Goal: Task Accomplishment & Management: Manage account settings

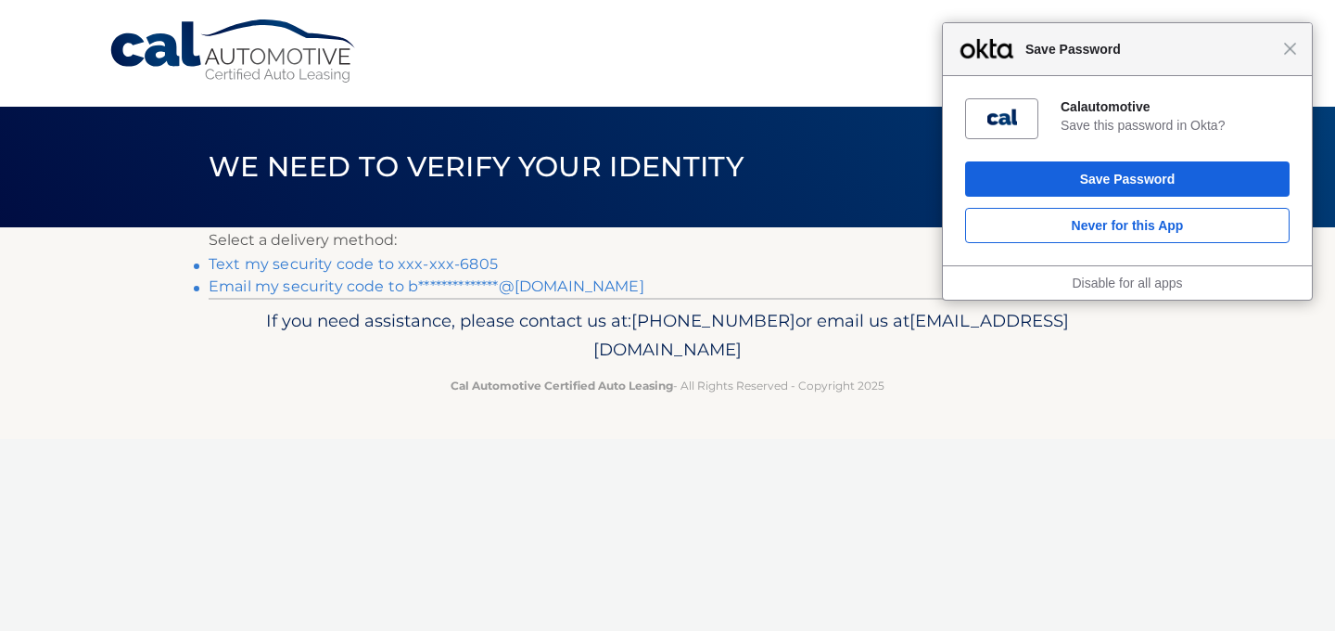
click at [465, 263] on link "Text my security code to xxx-xxx-6805" at bounding box center [353, 264] width 289 height 18
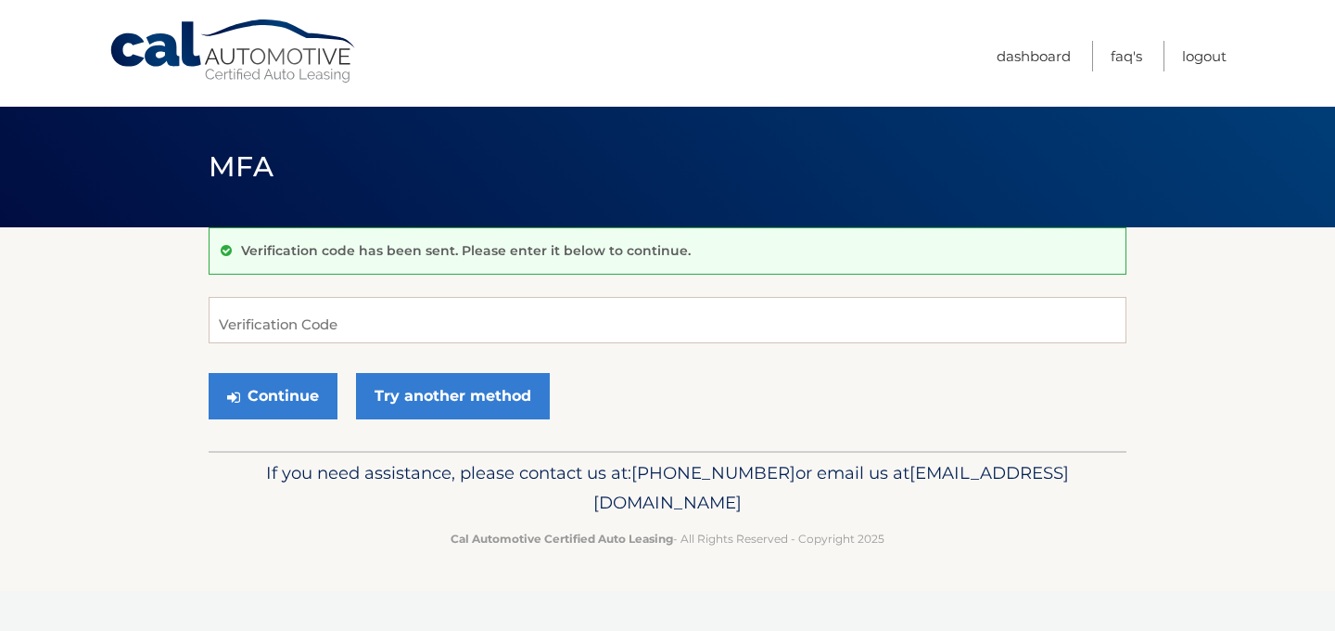
click at [1287, 35] on div "Cal Automotive Menu Dashboard FAQ's Logout" at bounding box center [667, 53] width 1335 height 107
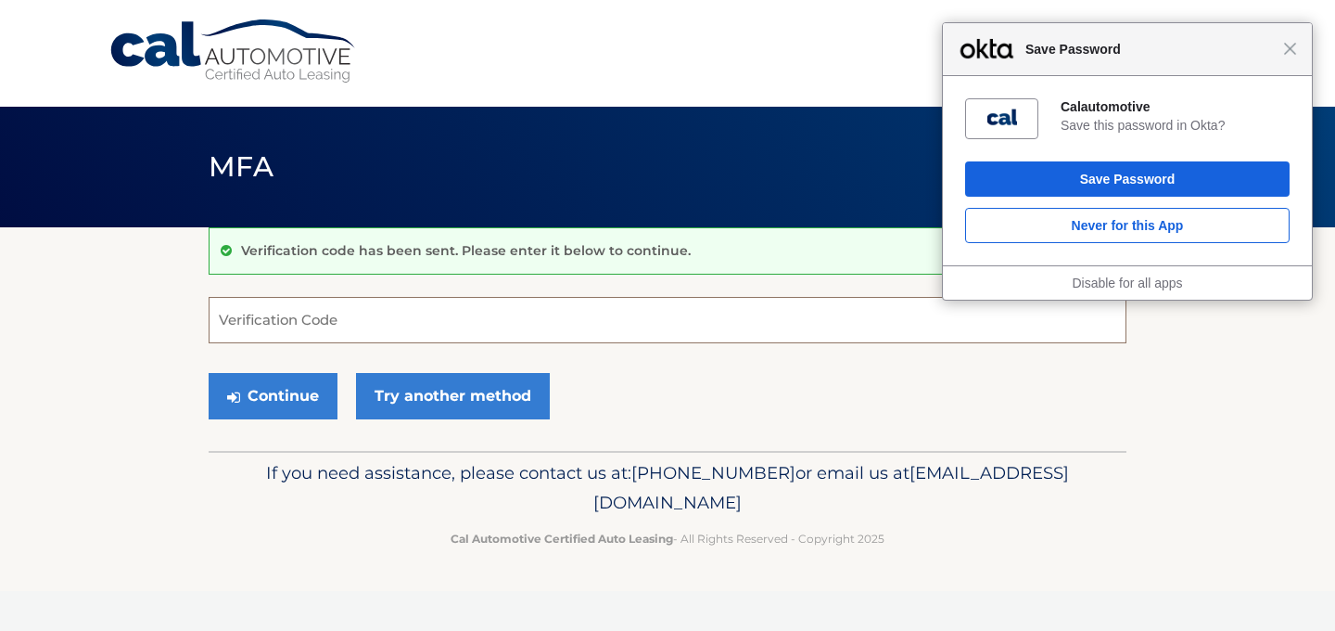
click at [514, 333] on input "Verification Code" at bounding box center [668, 320] width 918 height 46
click at [521, 338] on input "Verification Code" at bounding box center [668, 320] width 918 height 46
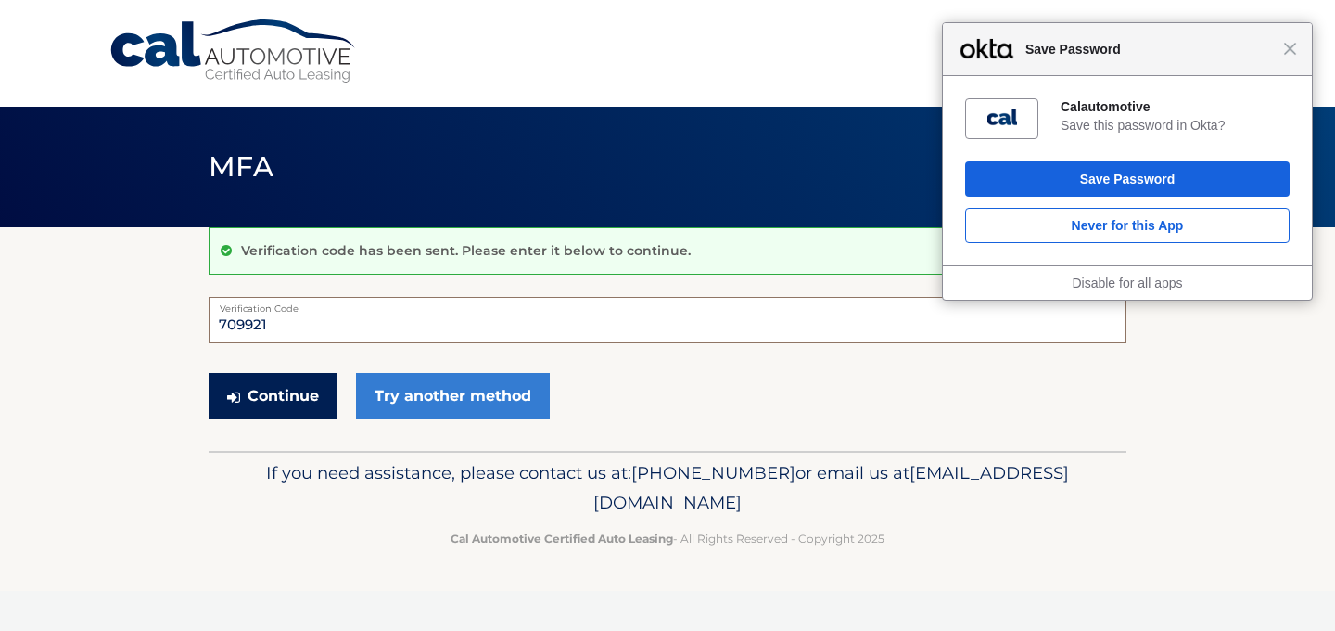
type input "709921"
click at [297, 399] on button "Continue" at bounding box center [273, 396] width 129 height 46
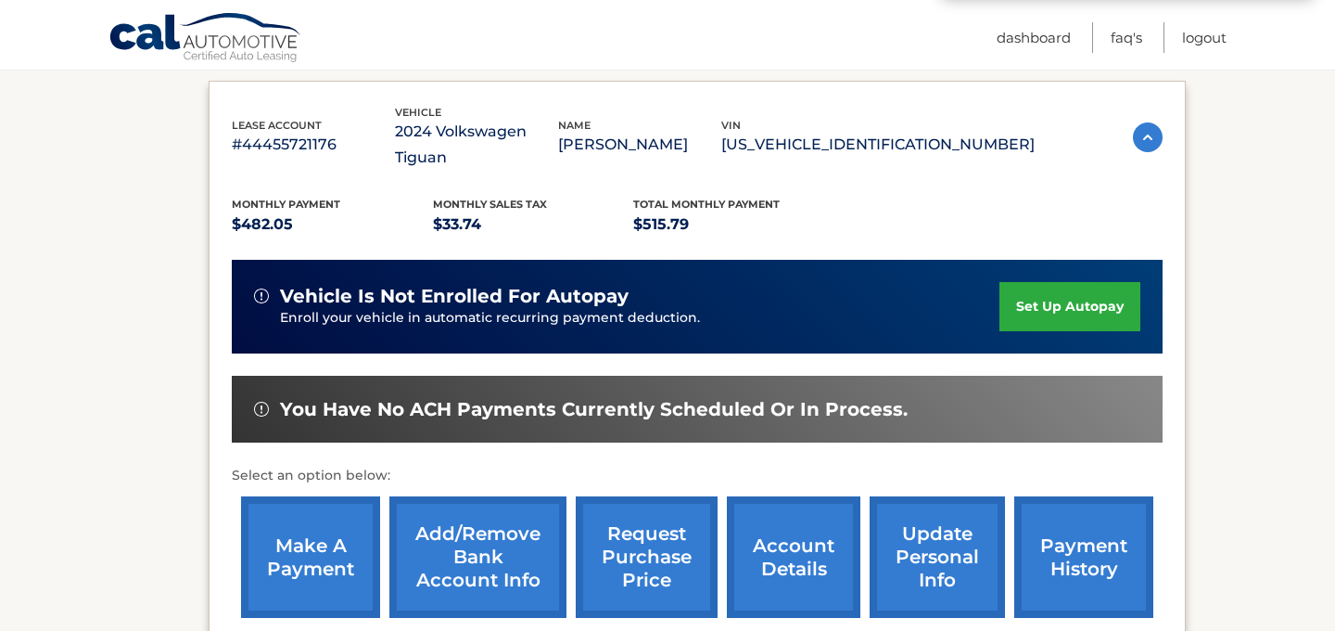
scroll to position [395, 0]
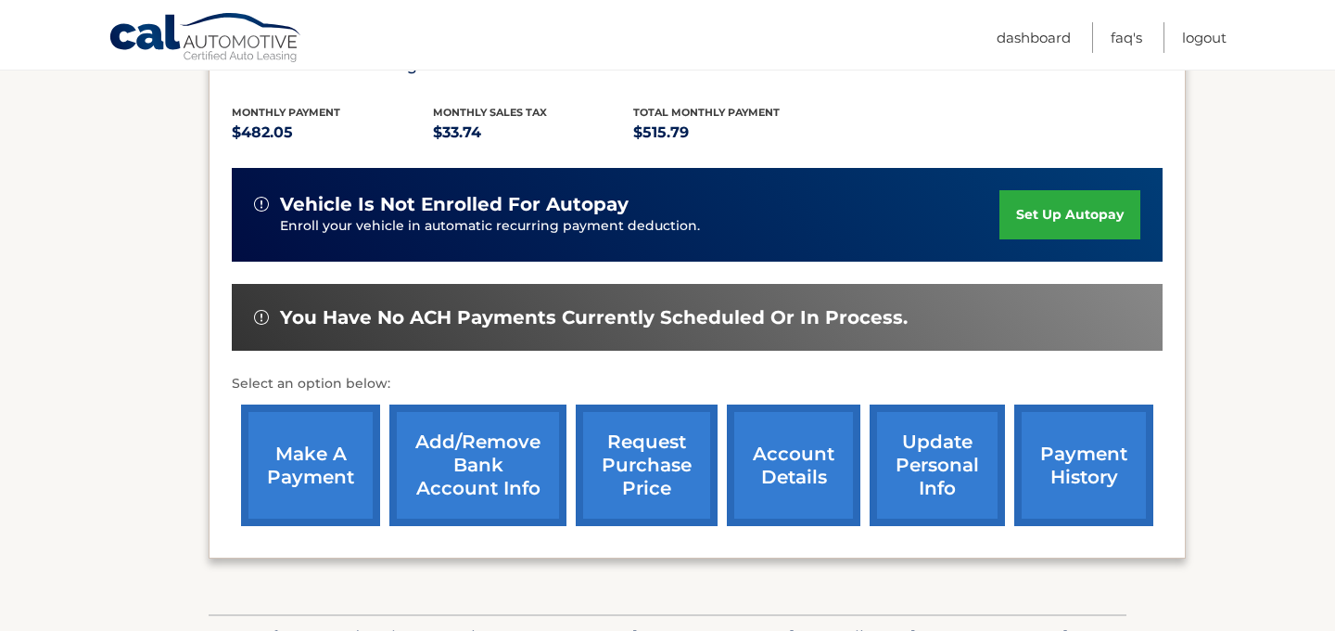
click at [337, 465] on link "make a payment" at bounding box center [310, 464] width 139 height 121
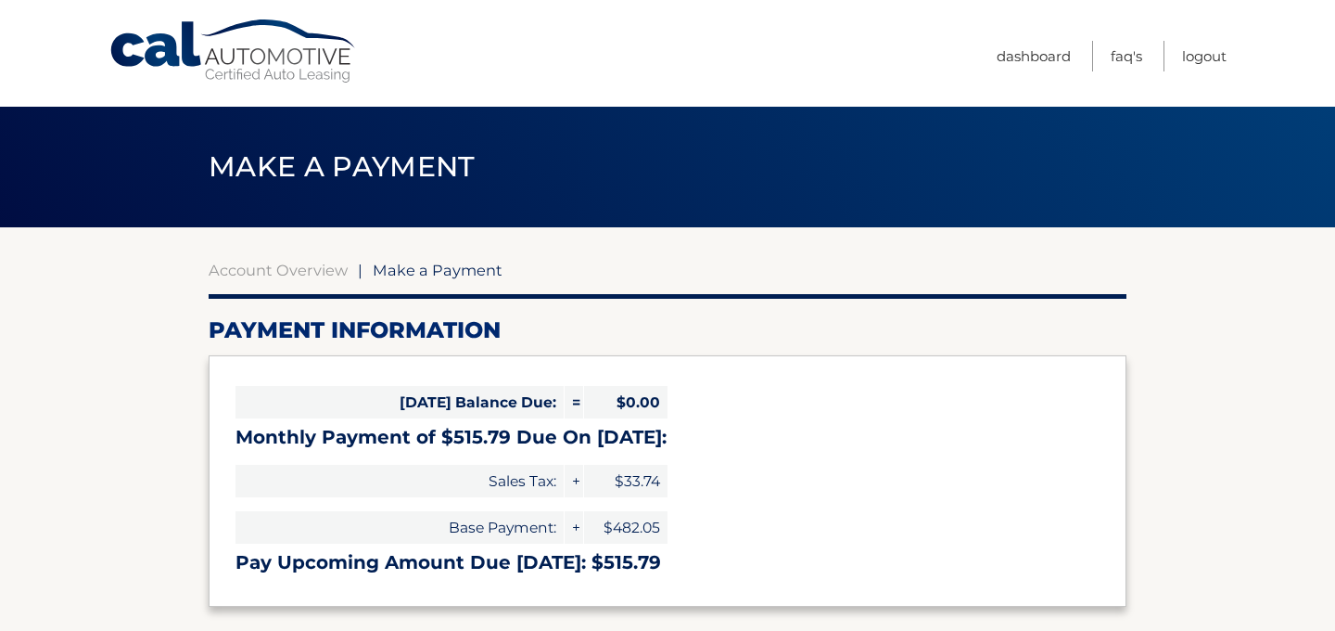
select select "ZDM0NGMxN2MtNDUzMy00NTVhLTkxMGMtZmJmMTRkODhhNmRi"
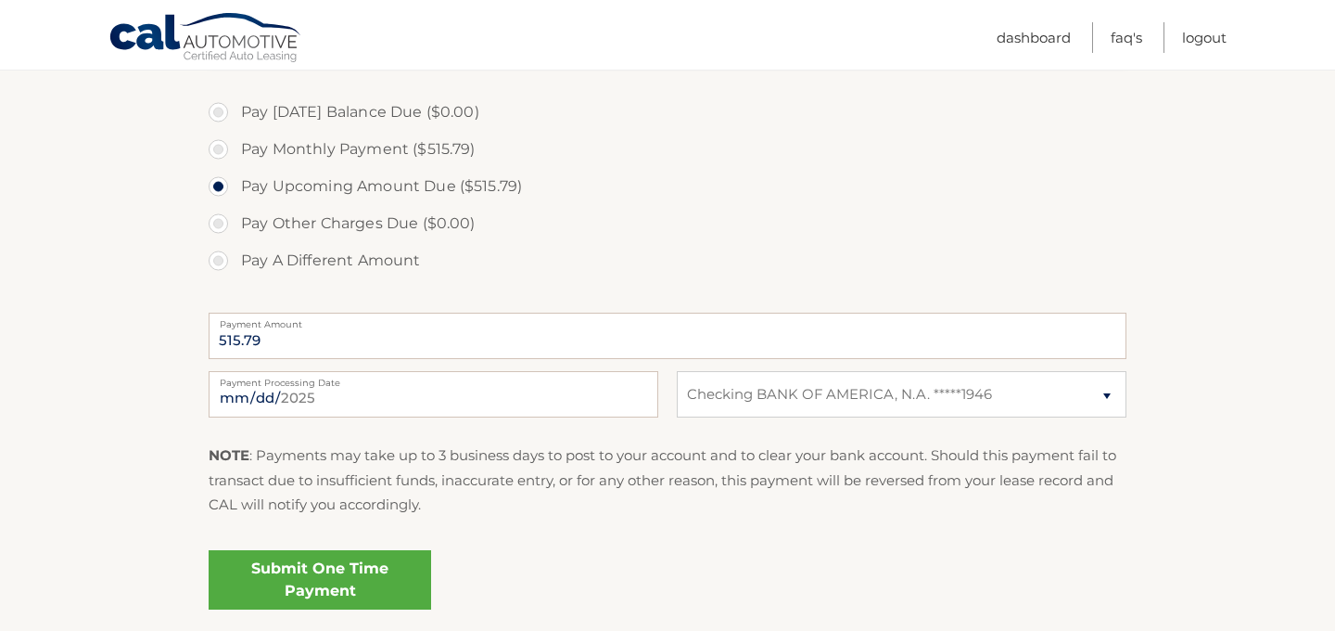
scroll to position [563, 0]
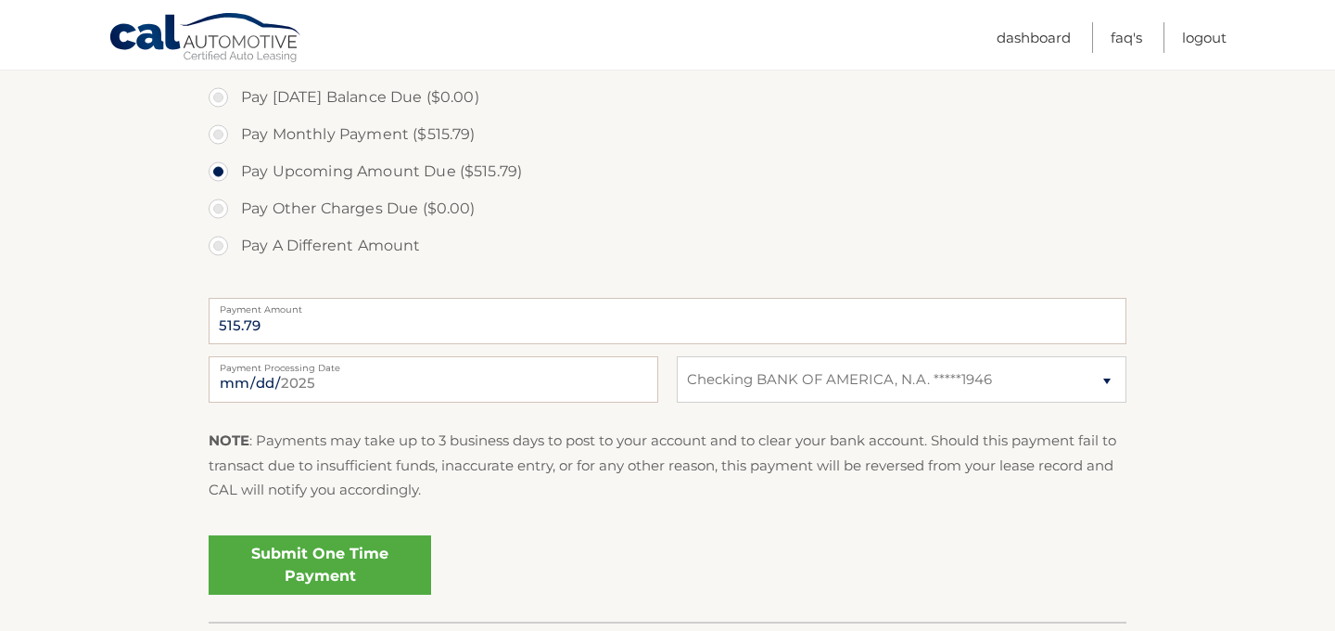
click at [340, 549] on link "Submit One Time Payment" at bounding box center [320, 564] width 223 height 59
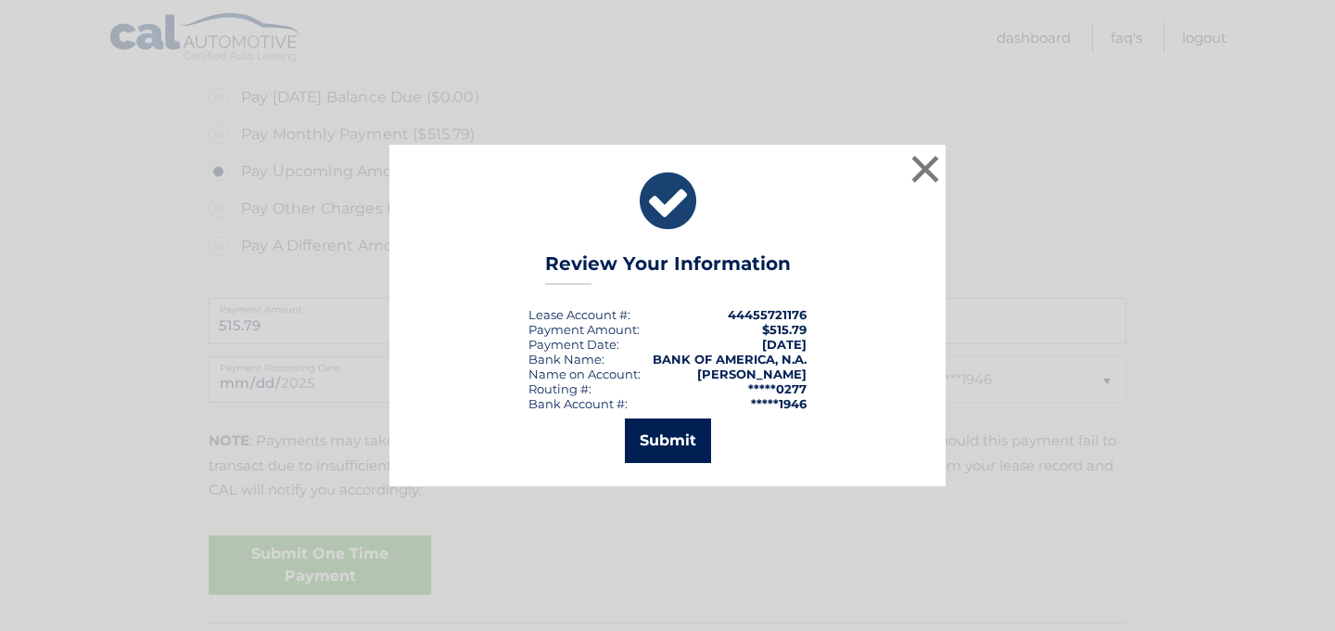
click at [644, 431] on button "Submit" at bounding box center [668, 440] width 86 height 45
